Goal: Information Seeking & Learning: Find specific fact

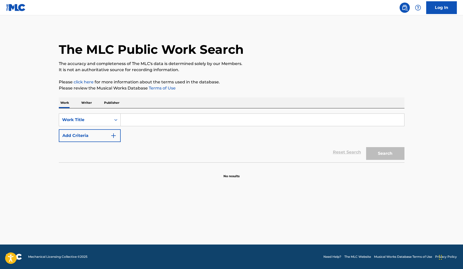
click at [139, 115] on input "Search Form" at bounding box center [262, 120] width 283 height 12
paste input "THINKING ABOUT BUYING A GUITAR"
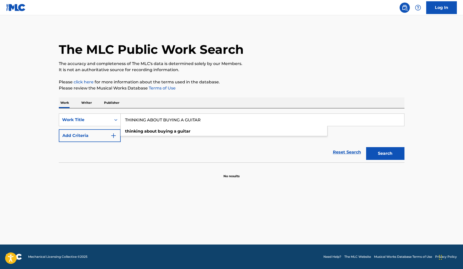
type input "THINKING ABOUT BUYING A GUITAR"
click at [392, 155] on button "Search" at bounding box center [385, 153] width 38 height 13
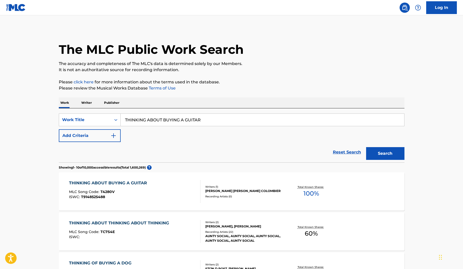
click at [121, 183] on div "THINKING ABOUT BUYING A GUITAR" at bounding box center [109, 183] width 80 height 6
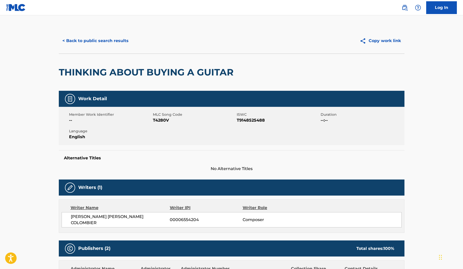
click at [108, 41] on button "< Back to public search results" at bounding box center [95, 40] width 73 height 13
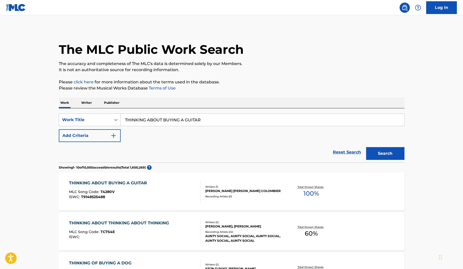
drag, startPoint x: 201, startPoint y: 120, endPoint x: 72, endPoint y: 112, distance: 129.0
click at [121, 114] on input "THINKING ABOUT BUYING A GUITAR" at bounding box center [262, 120] width 283 height 12
paste input "LAKE MINNETONKA"
type input "LAKE MINNETONKA"
click at [395, 156] on button "Search" at bounding box center [385, 153] width 38 height 13
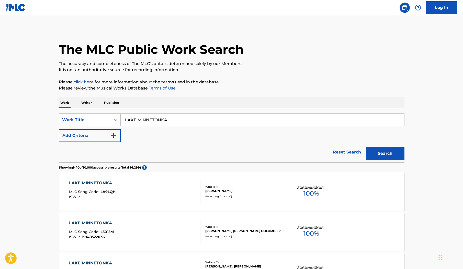
click at [101, 183] on div "LAKE MINNETONKA" at bounding box center [92, 183] width 46 height 6
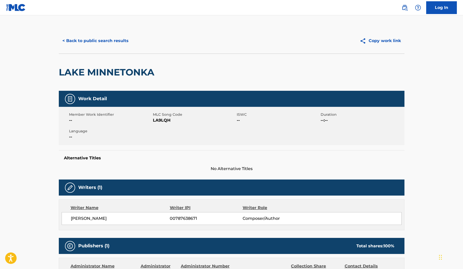
click at [94, 43] on button "< Back to public search results" at bounding box center [95, 40] width 73 height 13
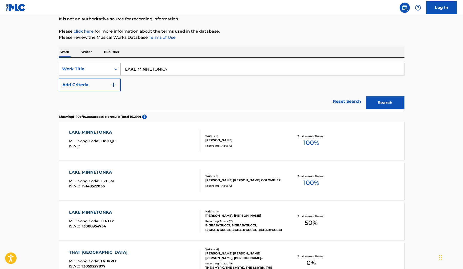
scroll to position [52, 0]
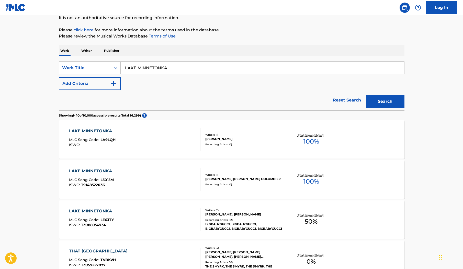
click at [84, 171] on div "LAKE MINNETONKA" at bounding box center [91, 171] width 45 height 6
